Goal: Task Accomplishment & Management: Complete application form

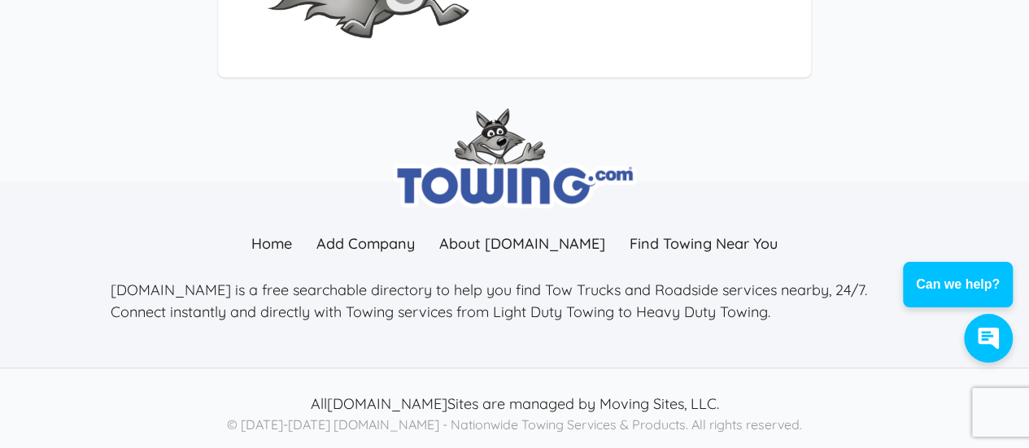
scroll to position [402, 0]
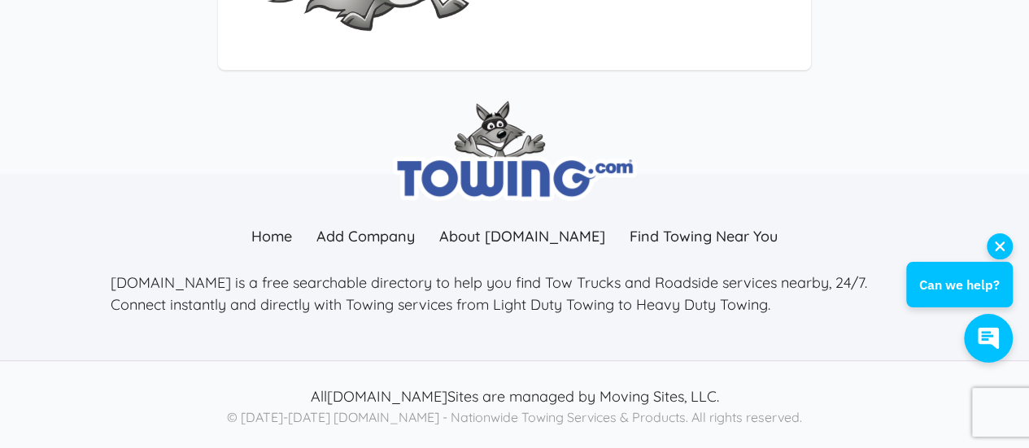
click at [945, 287] on div "Can we help?" at bounding box center [959, 285] width 81 height 20
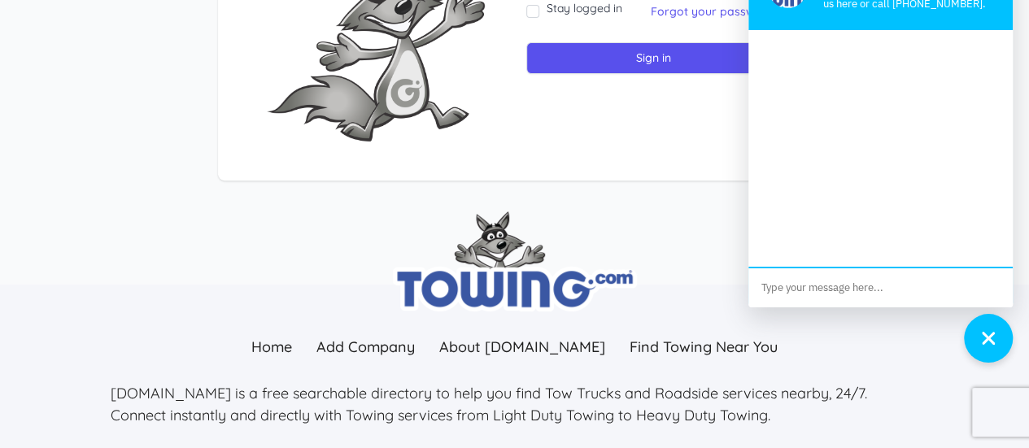
scroll to position [321, 0]
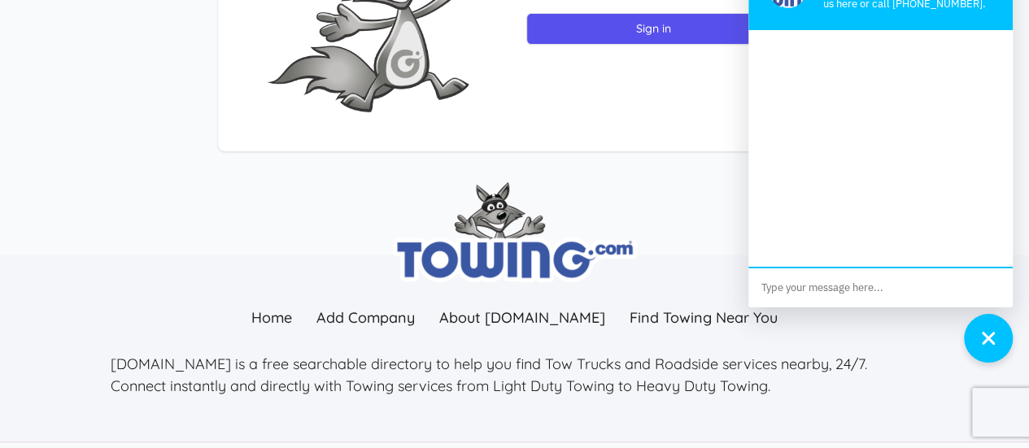
click at [865, 336] on div "Towing.com We want to help. You can message us here or call 877-444-6339." at bounding box center [872, 156] width 281 height 413
click at [979, 332] on div "button" at bounding box center [988, 338] width 39 height 47
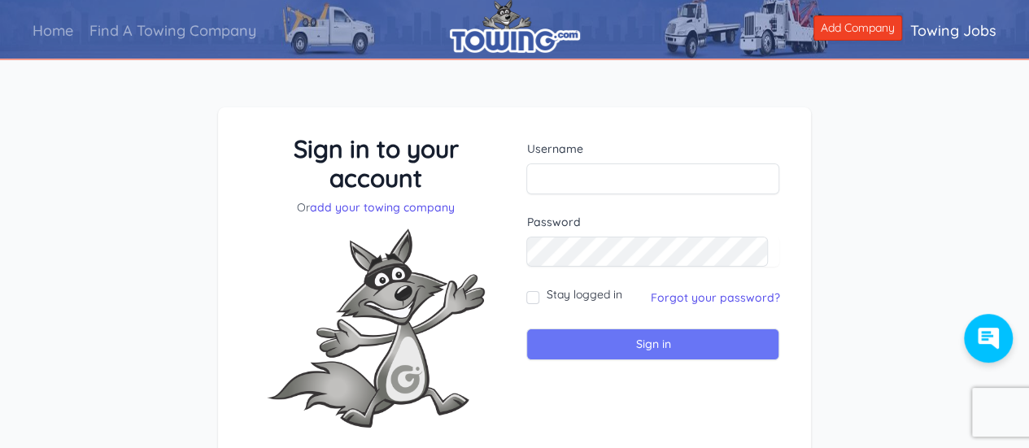
scroll to position [0, 0]
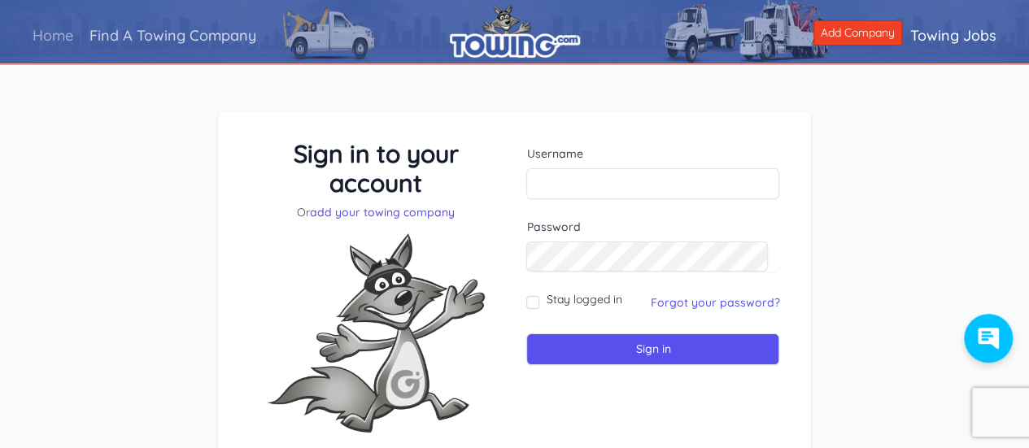
click at [177, 31] on link "Find A Towing Company" at bounding box center [172, 35] width 183 height 46
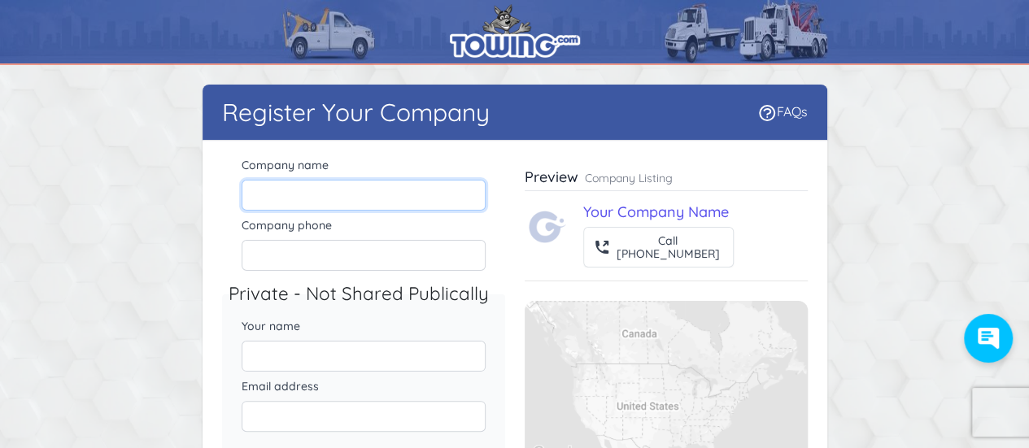
click at [251, 195] on input "Company name" at bounding box center [364, 195] width 244 height 31
type input "[PERSON_NAME] Salvage"
type input "7066322814"
type input "Ray Patterson"
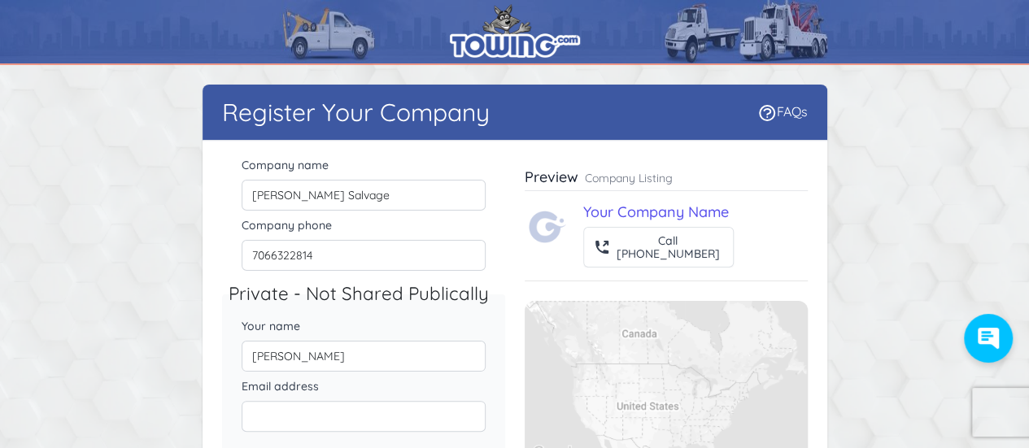
type input "fanninsalvage@tds.net"
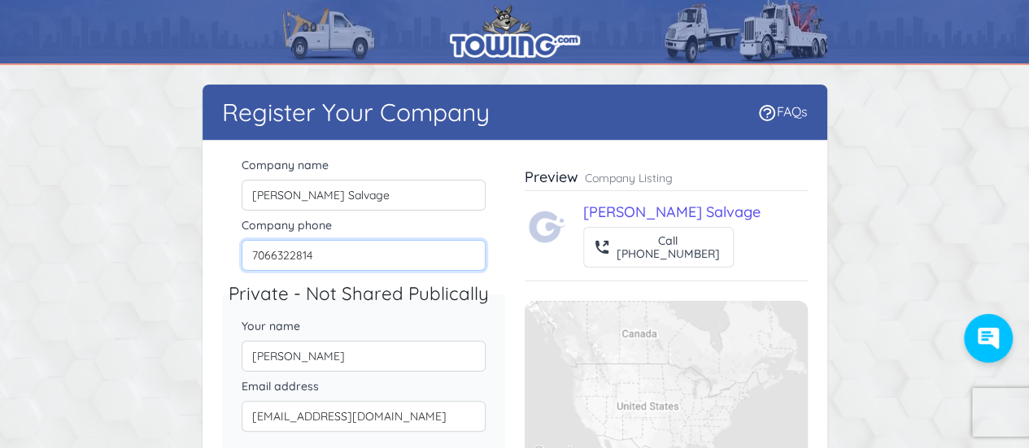
drag, startPoint x: 311, startPoint y: 255, endPoint x: 241, endPoint y: 256, distance: 70.0
click at [242, 256] on input "7066322814" at bounding box center [364, 255] width 244 height 31
click at [247, 255] on input "7066322814" at bounding box center [364, 255] width 244 height 31
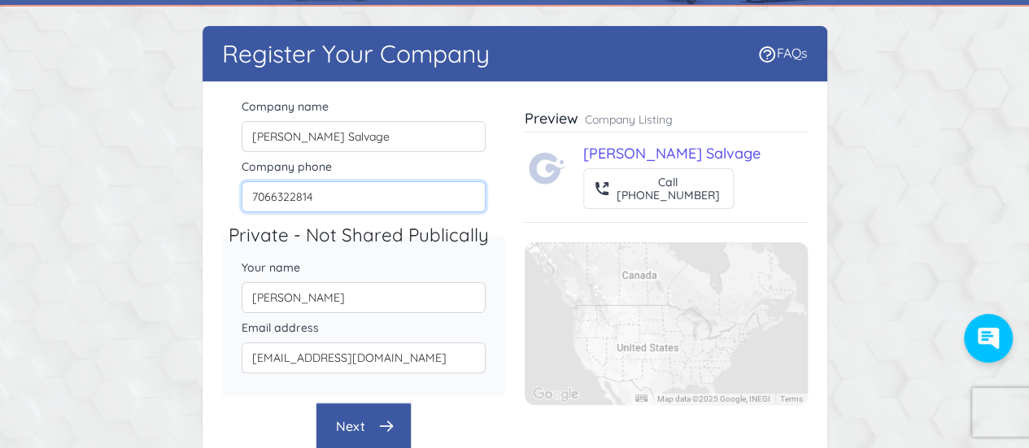
scroll to position [81, 0]
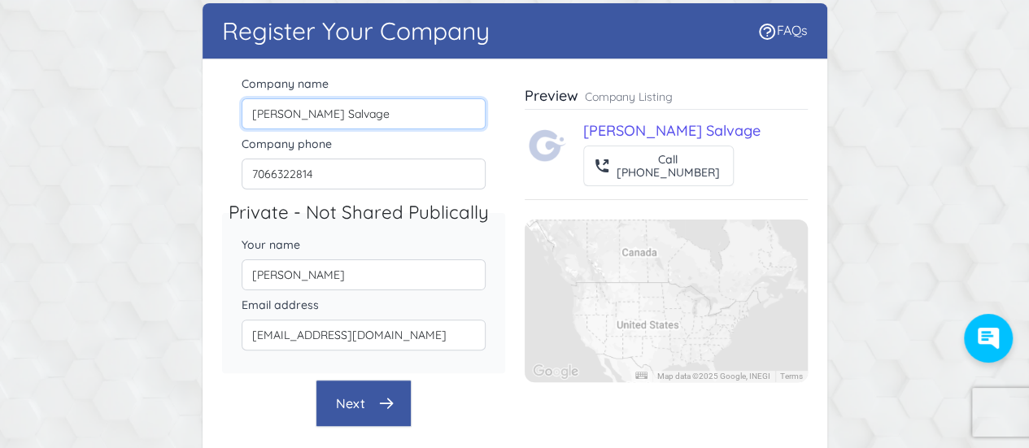
drag, startPoint x: 334, startPoint y: 119, endPoint x: 290, endPoint y: 115, distance: 43.3
click at [290, 115] on input "Fannin Salvage" at bounding box center [364, 113] width 244 height 31
click at [285, 112] on input "Fannin Salvage" at bounding box center [364, 113] width 244 height 31
drag, startPoint x: 345, startPoint y: 111, endPoint x: 423, endPoint y: 118, distance: 78.4
click at [423, 118] on input "FanninWRECKER Salvage" at bounding box center [364, 113] width 244 height 31
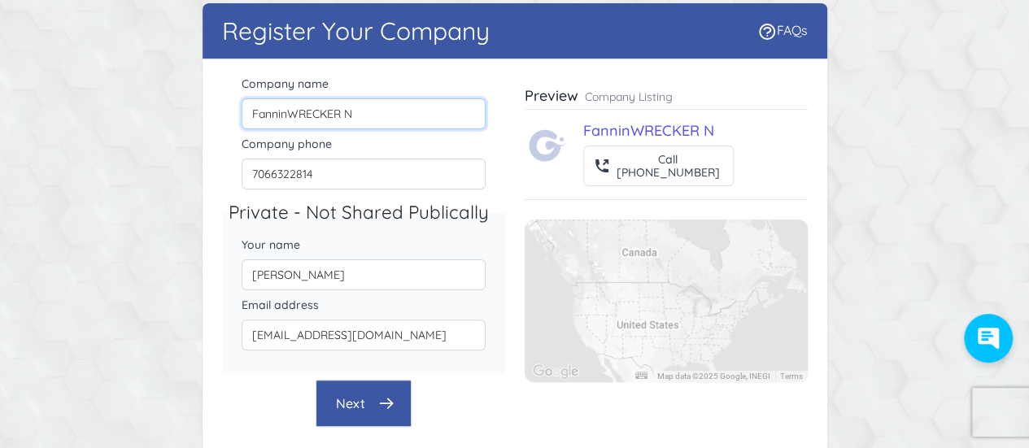
click at [358, 111] on input "FanninWRECKER N" at bounding box center [364, 113] width 244 height 31
drag, startPoint x: 360, startPoint y: 113, endPoint x: 348, endPoint y: 110, distance: 12.6
click at [356, 112] on input "FanninWRECKER N" at bounding box center [364, 113] width 244 height 31
drag, startPoint x: 350, startPoint y: 109, endPoint x: 338, endPoint y: 112, distance: 11.8
click at [338, 112] on input "FanninWRECKER N" at bounding box center [364, 113] width 244 height 31
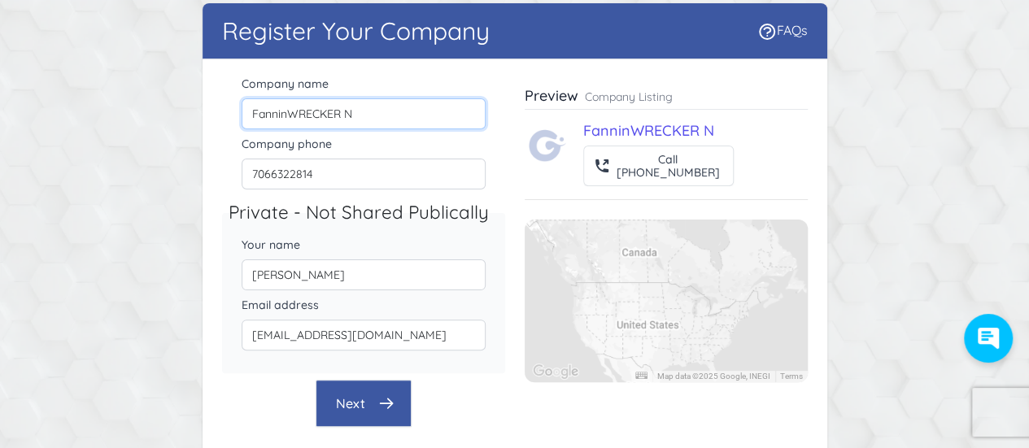
type input "FanninWRECKER N"
click at [353, 151] on div "Company phone 7066322814" at bounding box center [363, 163] width 283 height 60
drag, startPoint x: 314, startPoint y: 172, endPoint x: 225, endPoint y: 178, distance: 89.7
click at [225, 178] on div "Company phone 7066322814" at bounding box center [363, 163] width 283 height 60
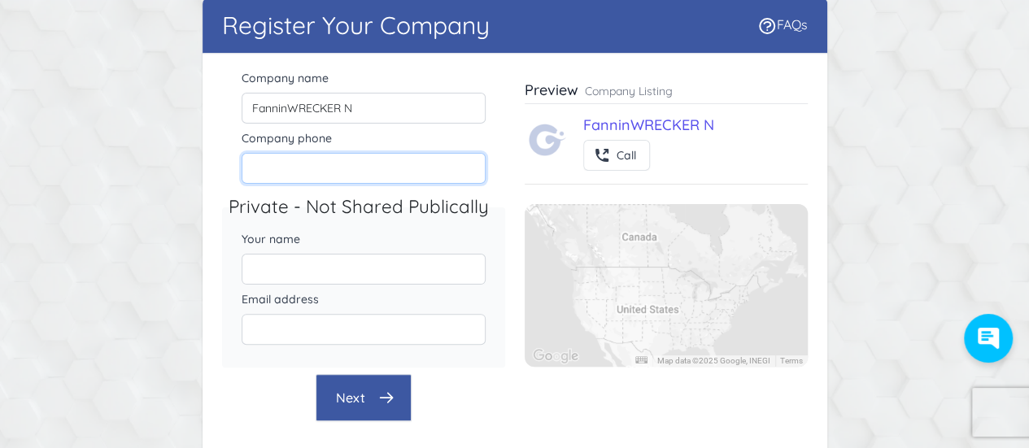
scroll to position [67, 0]
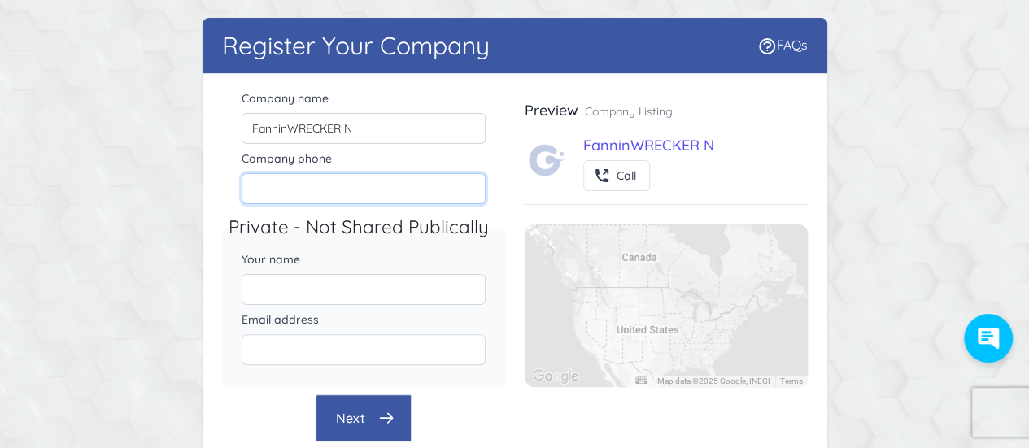
drag, startPoint x: 252, startPoint y: 187, endPoint x: 255, endPoint y: 175, distance: 12.6
click at [253, 183] on input "Company phone" at bounding box center [364, 188] width 244 height 31
click at [254, 190] on input "Company phone" at bounding box center [364, 188] width 244 height 31
drag, startPoint x: 259, startPoint y: 194, endPoint x: 238, endPoint y: 191, distance: 21.3
click at [252, 194] on input "Company phone" at bounding box center [364, 188] width 244 height 31
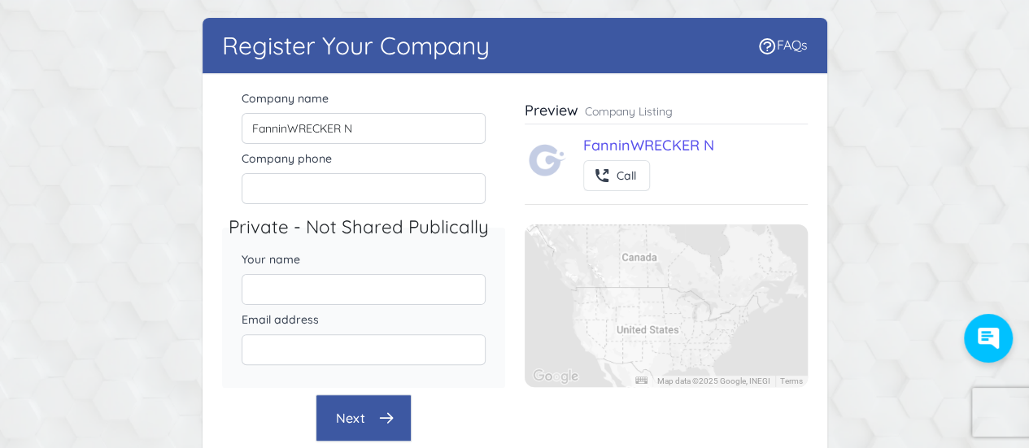
click at [238, 191] on div "Company phone" at bounding box center [363, 177] width 283 height 60
click at [250, 188] on input "Company phone" at bounding box center [364, 188] width 244 height 31
click at [626, 174] on div "Call" at bounding box center [627, 175] width 20 height 13
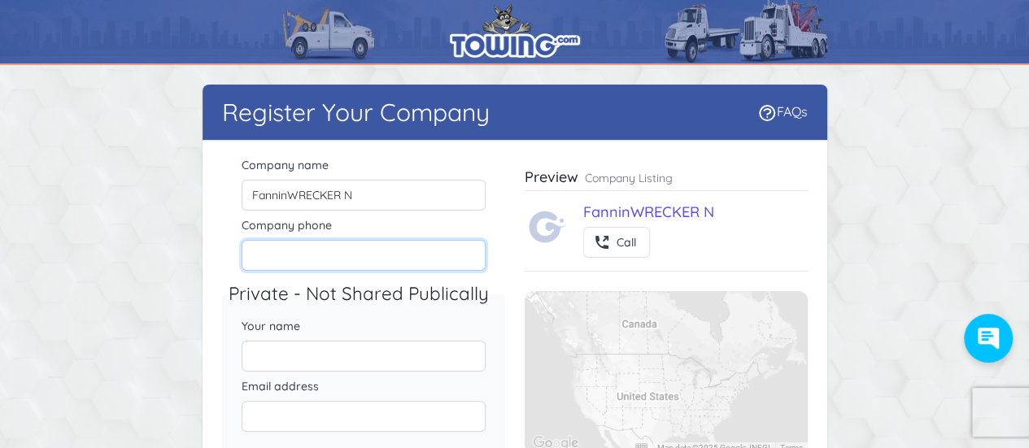
click at [255, 253] on input "Company phone" at bounding box center [364, 255] width 244 height 31
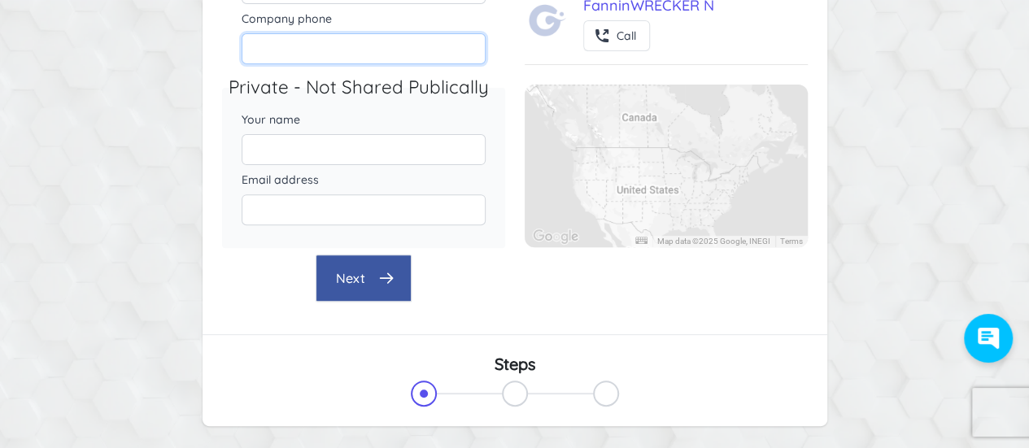
scroll to position [325, 0]
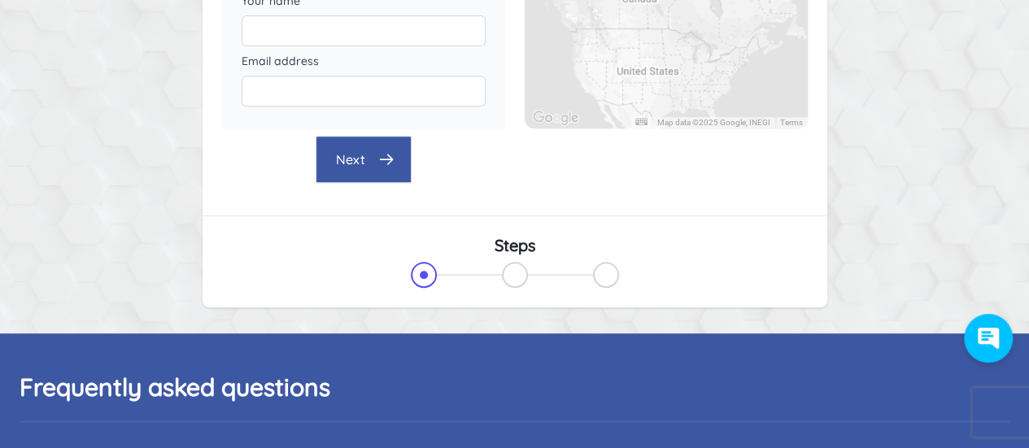
click at [350, 157] on button "Next" at bounding box center [364, 159] width 96 height 47
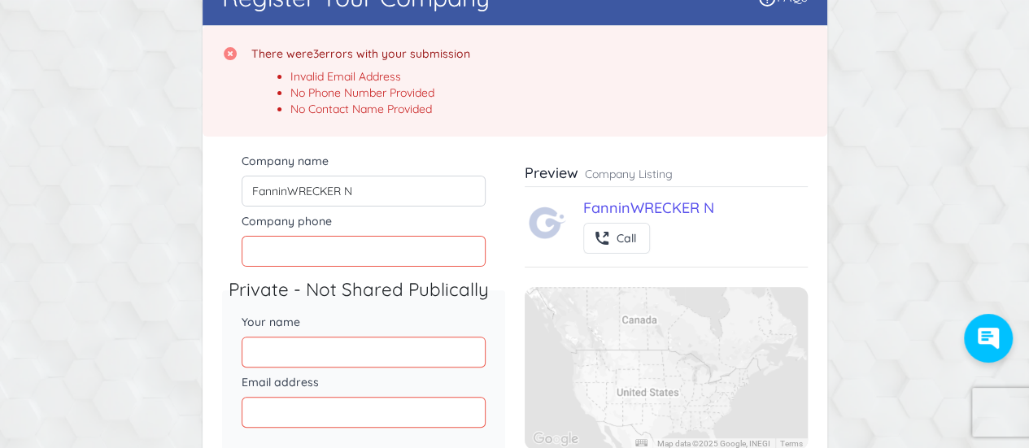
scroll to position [89, 0]
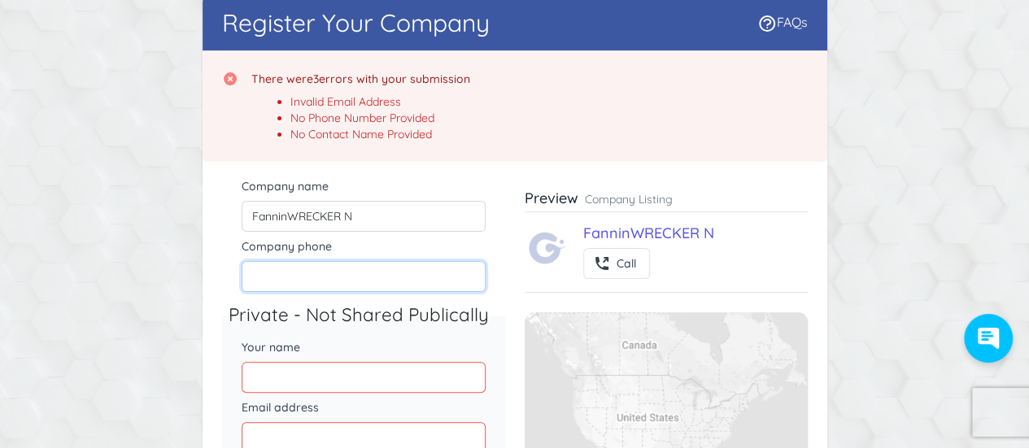
click at [329, 277] on input "Company phone" at bounding box center [364, 276] width 244 height 31
type input "7066322814"
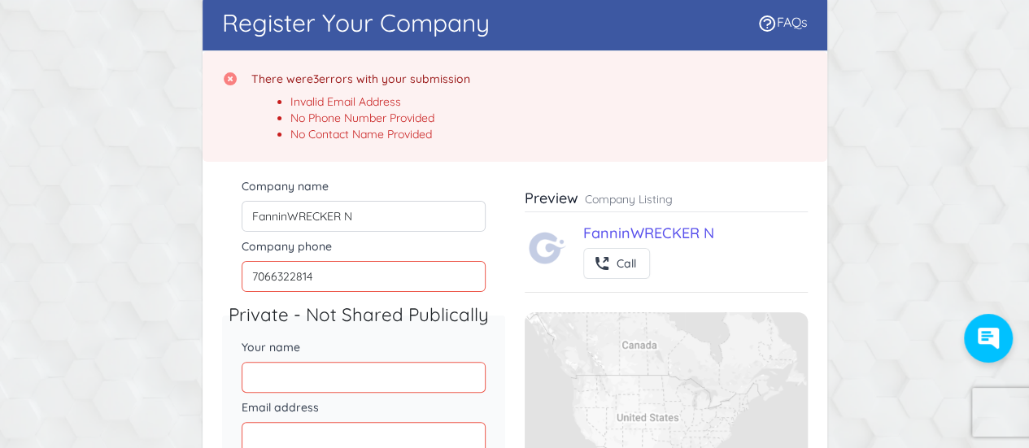
type input "Ray Patterson"
type input "fanninsalvage@tds.net"
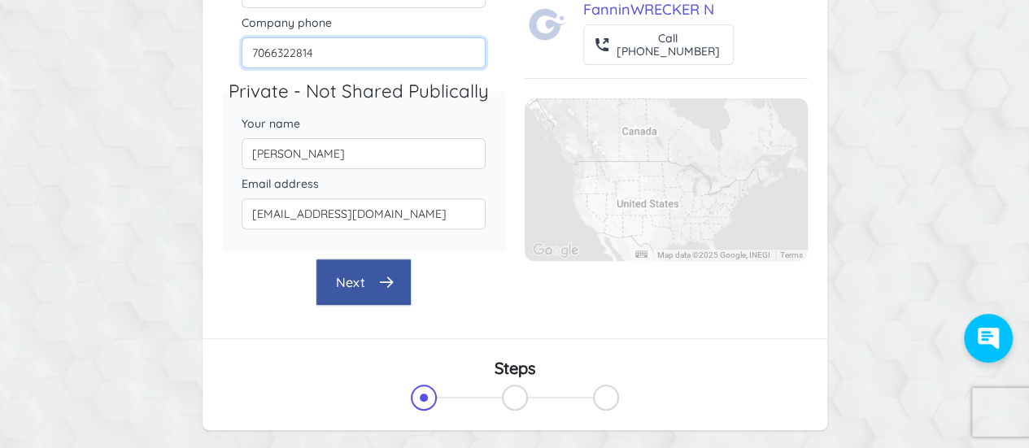
scroll to position [252, 0]
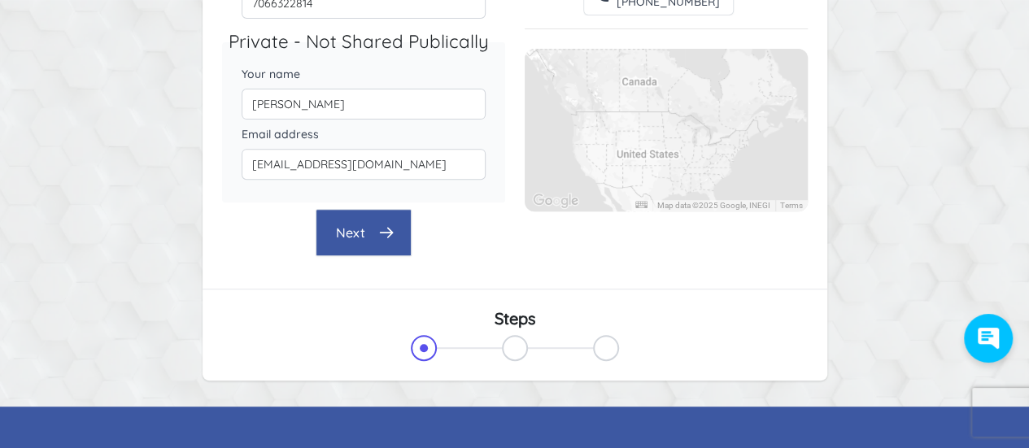
click at [346, 229] on button "Next" at bounding box center [364, 232] width 96 height 47
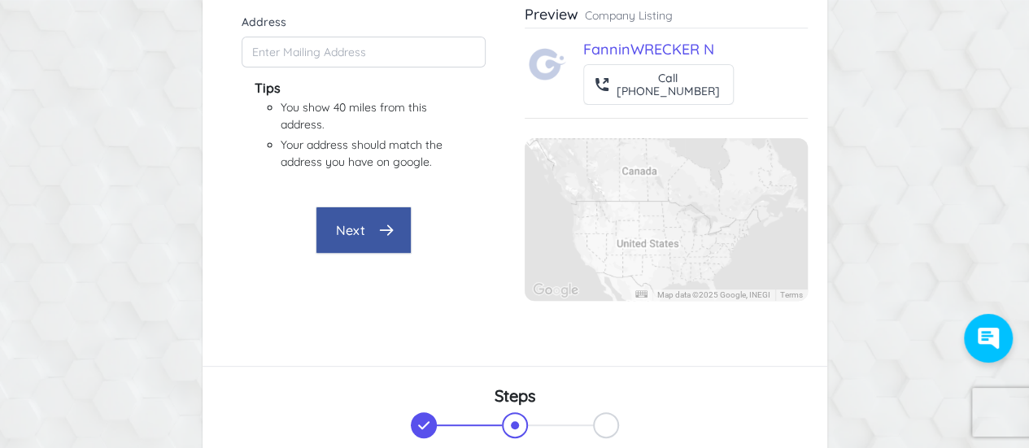
click at [343, 216] on button "Next" at bounding box center [364, 230] width 96 height 47
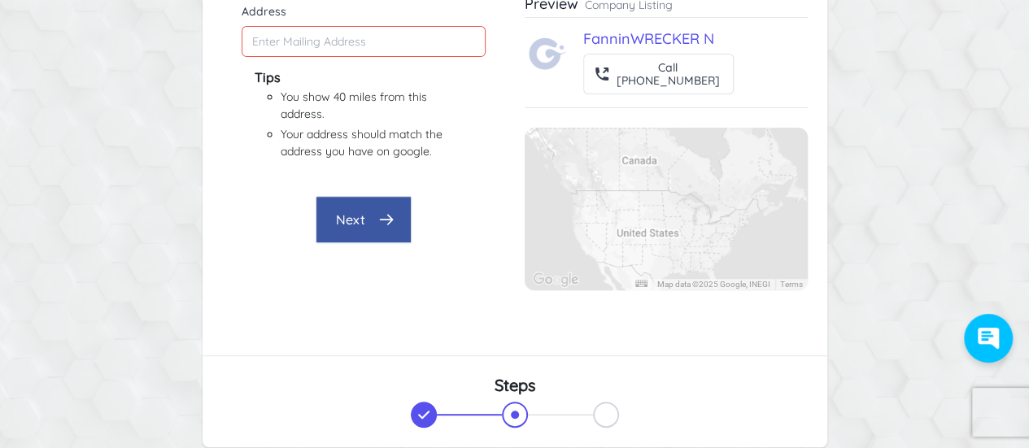
scroll to position [252, 0]
click at [351, 214] on button "Next" at bounding box center [364, 218] width 96 height 47
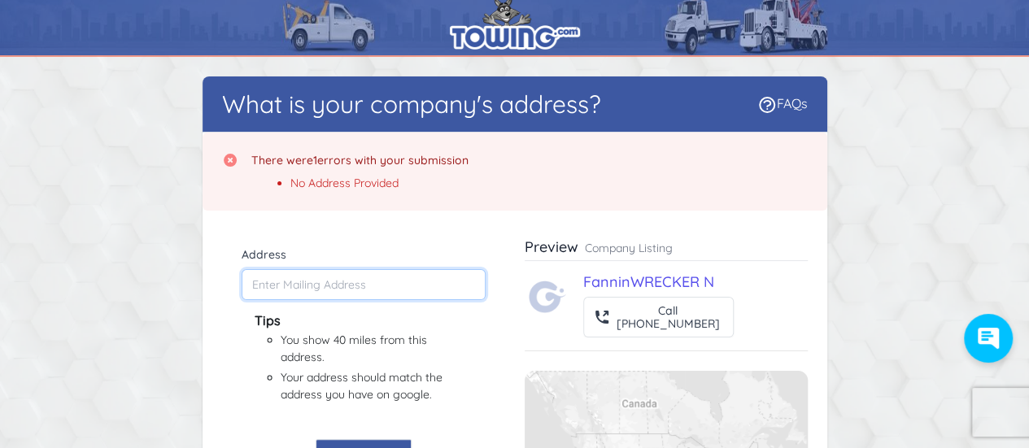
click at [321, 294] on input "Address" at bounding box center [364, 284] width 244 height 31
click at [290, 282] on input "Address" at bounding box center [364, 284] width 244 height 31
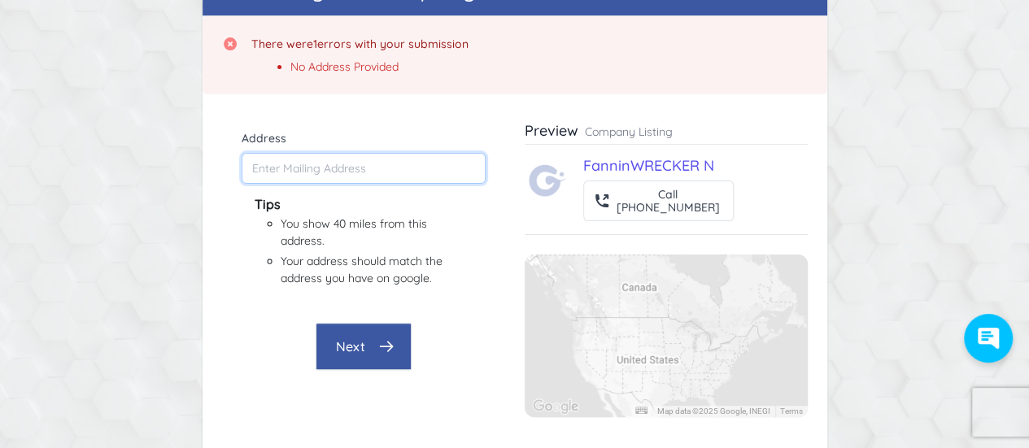
scroll to position [171, 0]
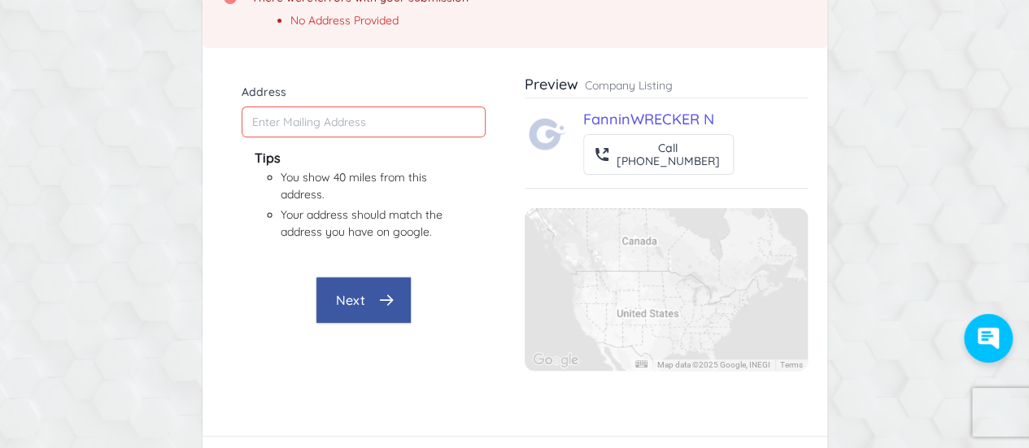
click at [342, 283] on button "Next" at bounding box center [364, 300] width 96 height 47
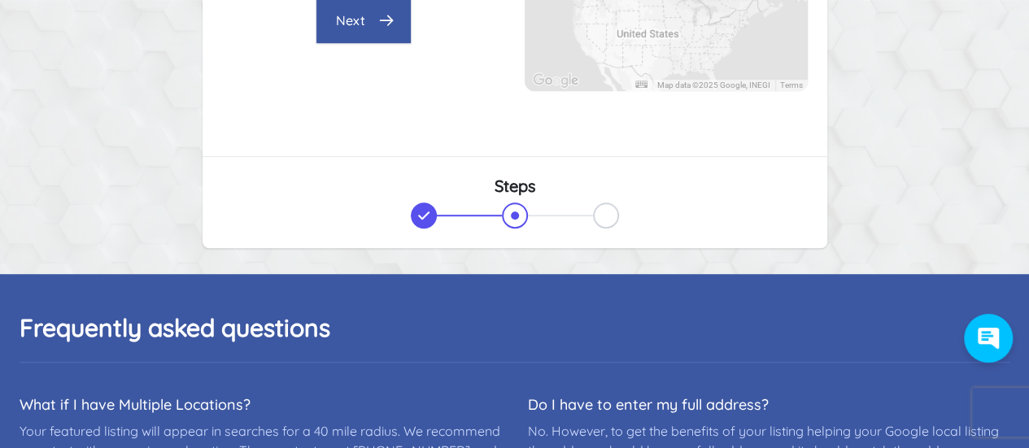
scroll to position [496, 0]
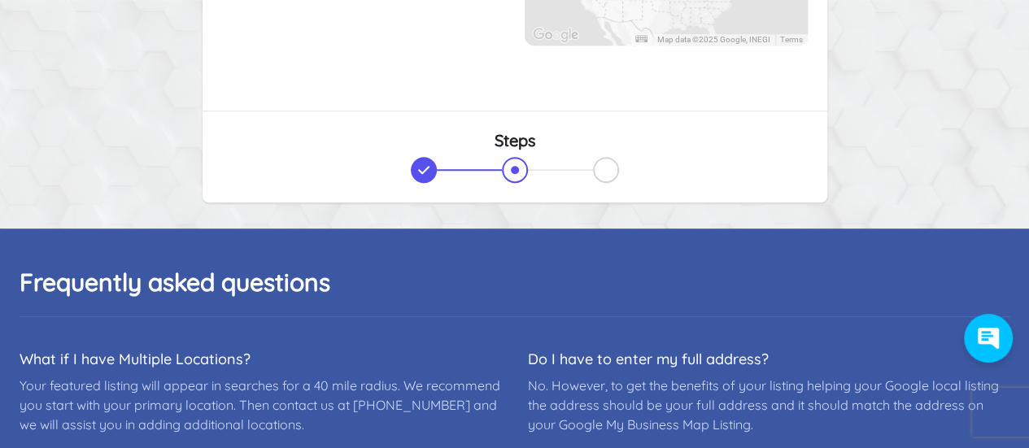
click at [513, 164] on span at bounding box center [515, 170] width 26 height 26
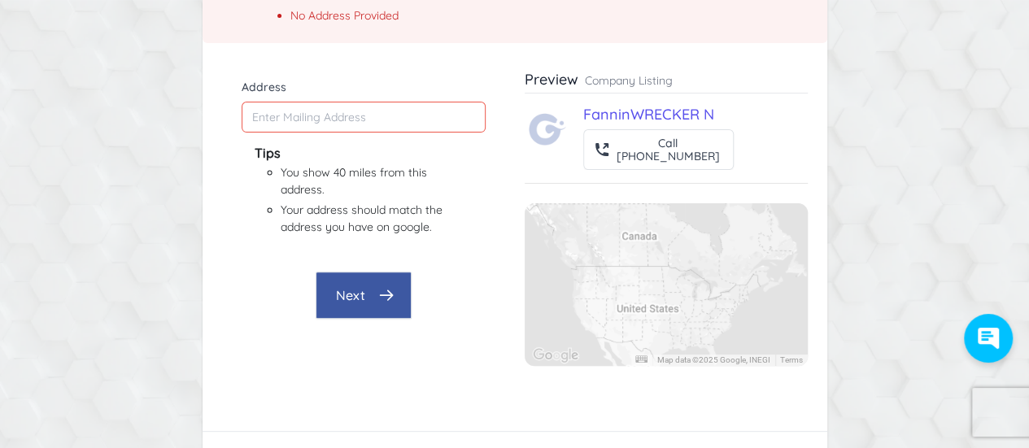
scroll to position [171, 0]
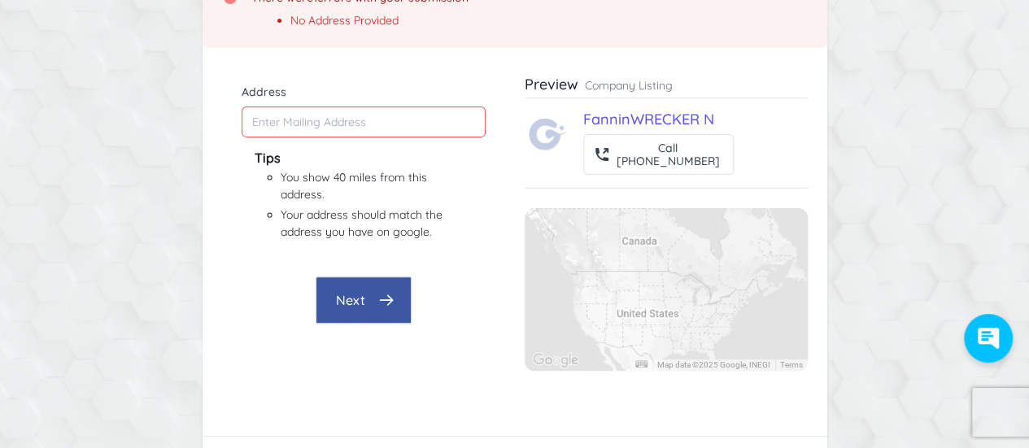
click at [363, 291] on button "Next" at bounding box center [364, 300] width 96 height 47
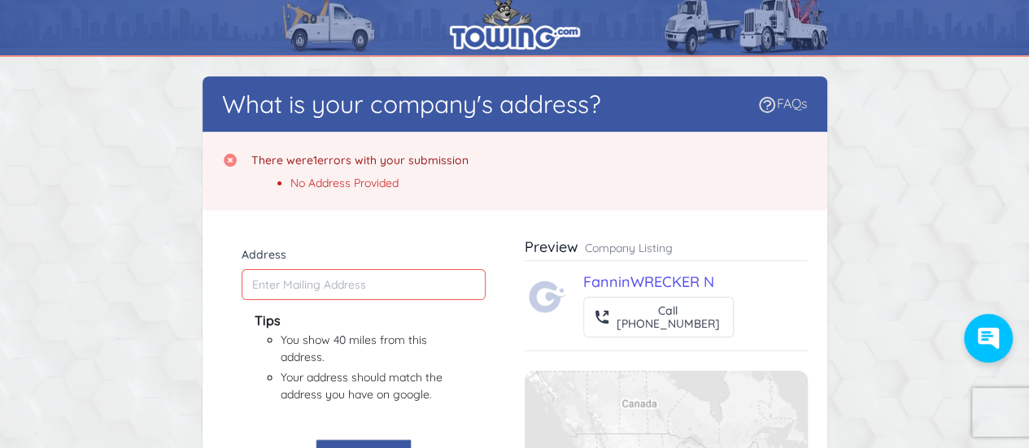
click at [761, 103] on icon at bounding box center [767, 105] width 20 height 20
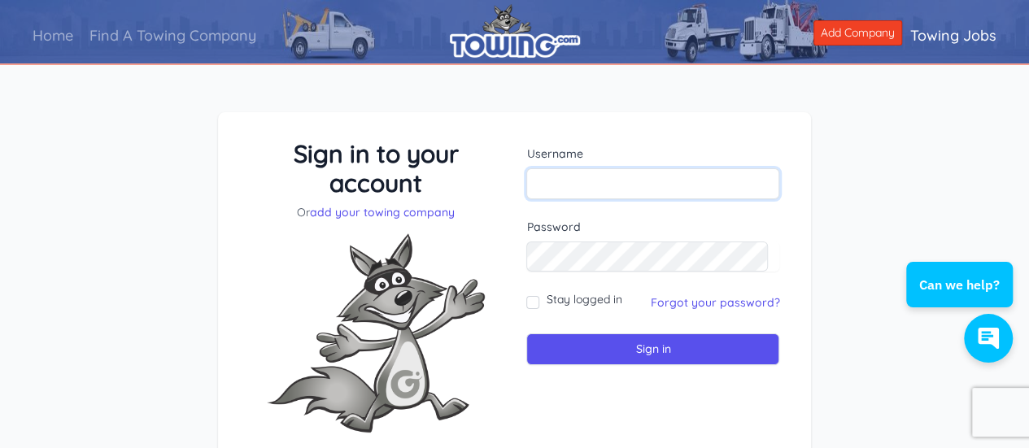
click at [540, 186] on input "text" at bounding box center [652, 183] width 253 height 31
type input "[EMAIL_ADDRESS][DOMAIN_NAME]"
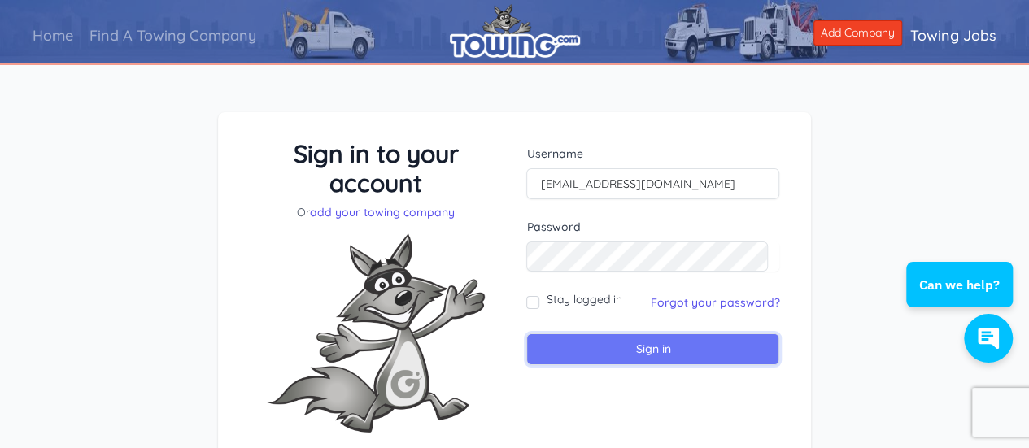
click at [653, 347] on input "Sign in" at bounding box center [652, 350] width 253 height 32
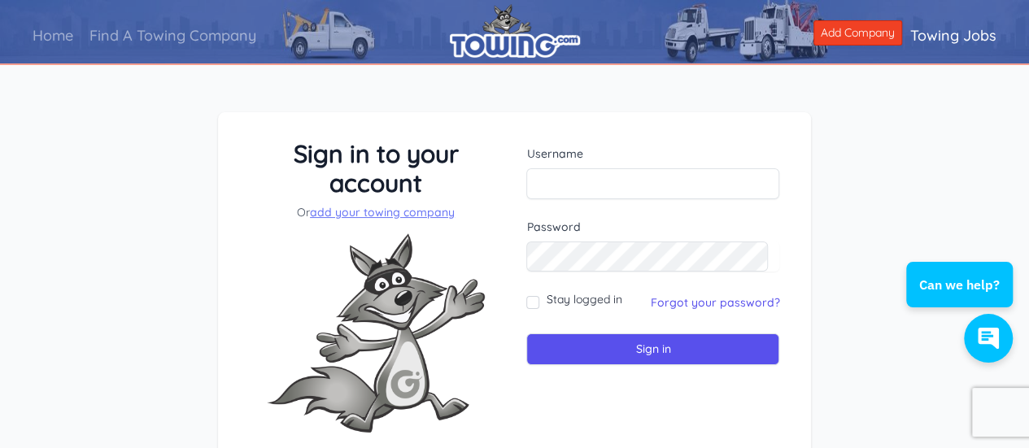
click at [381, 212] on link "add your towing company" at bounding box center [382, 212] width 145 height 15
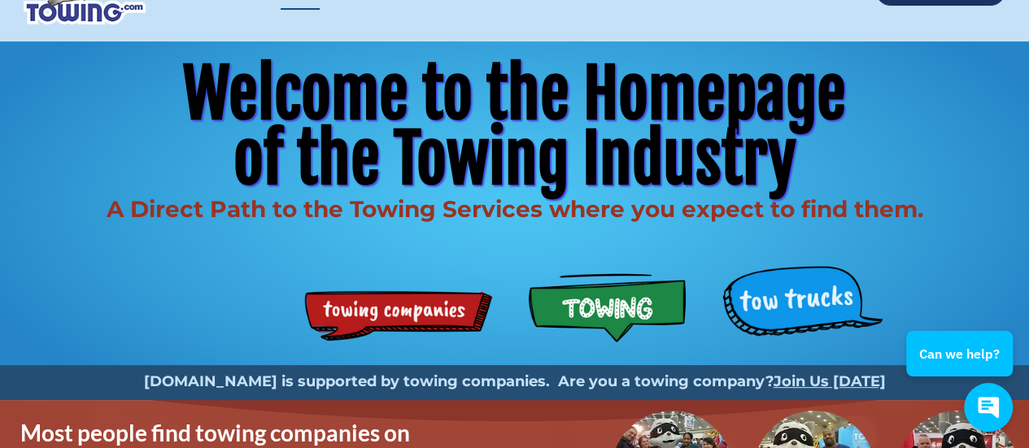
scroll to position [81, 0]
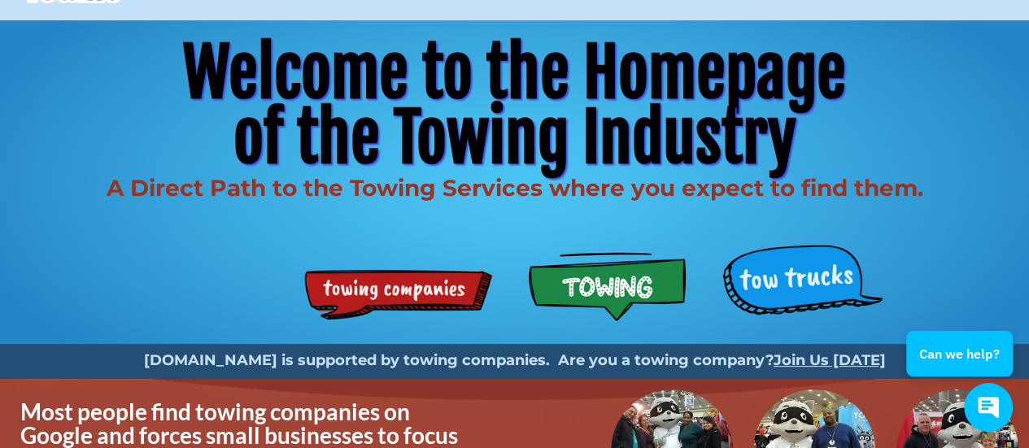
click at [794, 274] on div "Welcome to the Homepage of the Towing Industry A Direct Path to the Towing Serv…" at bounding box center [514, 182] width 1029 height 324
click at [755, 282] on div "Welcome to the Homepage of the Towing Industry A Direct Path to the Towing Serv…" at bounding box center [514, 182] width 1029 height 324
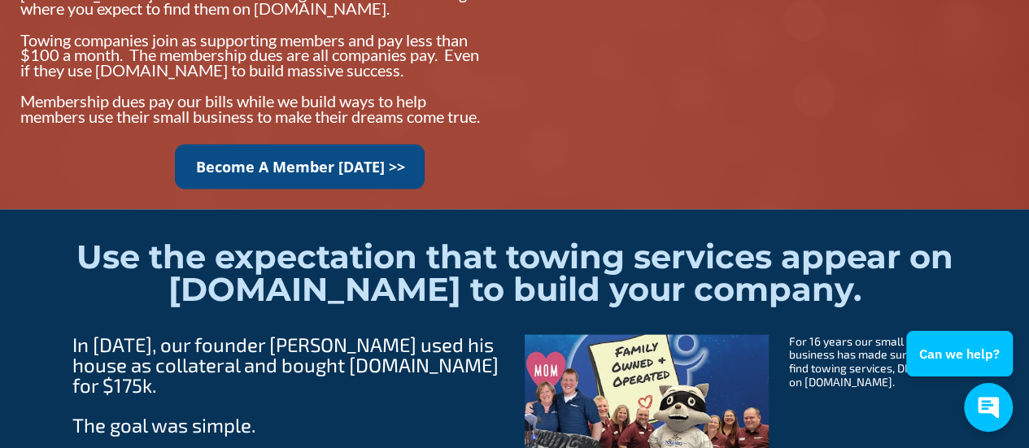
scroll to position [1546, 0]
